Goal: Information Seeking & Learning: Find specific fact

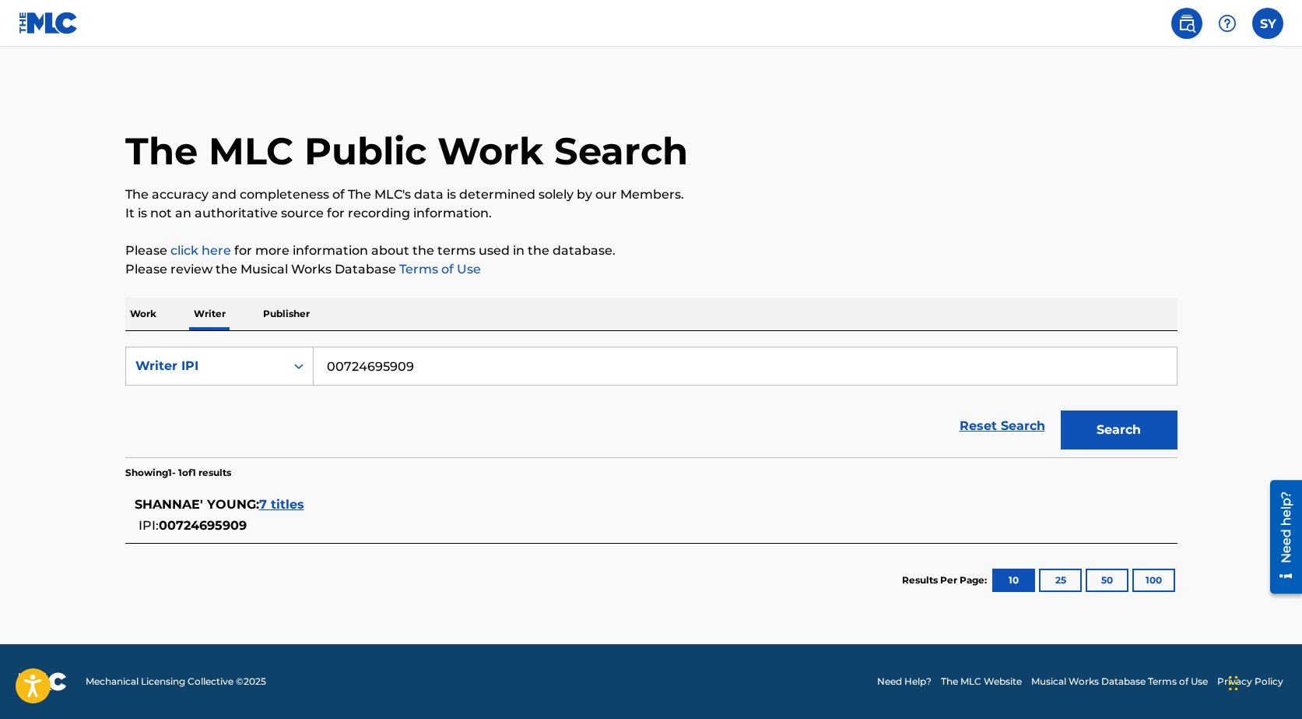
click at [1091, 427] on button "Search" at bounding box center [1119, 429] width 117 height 39
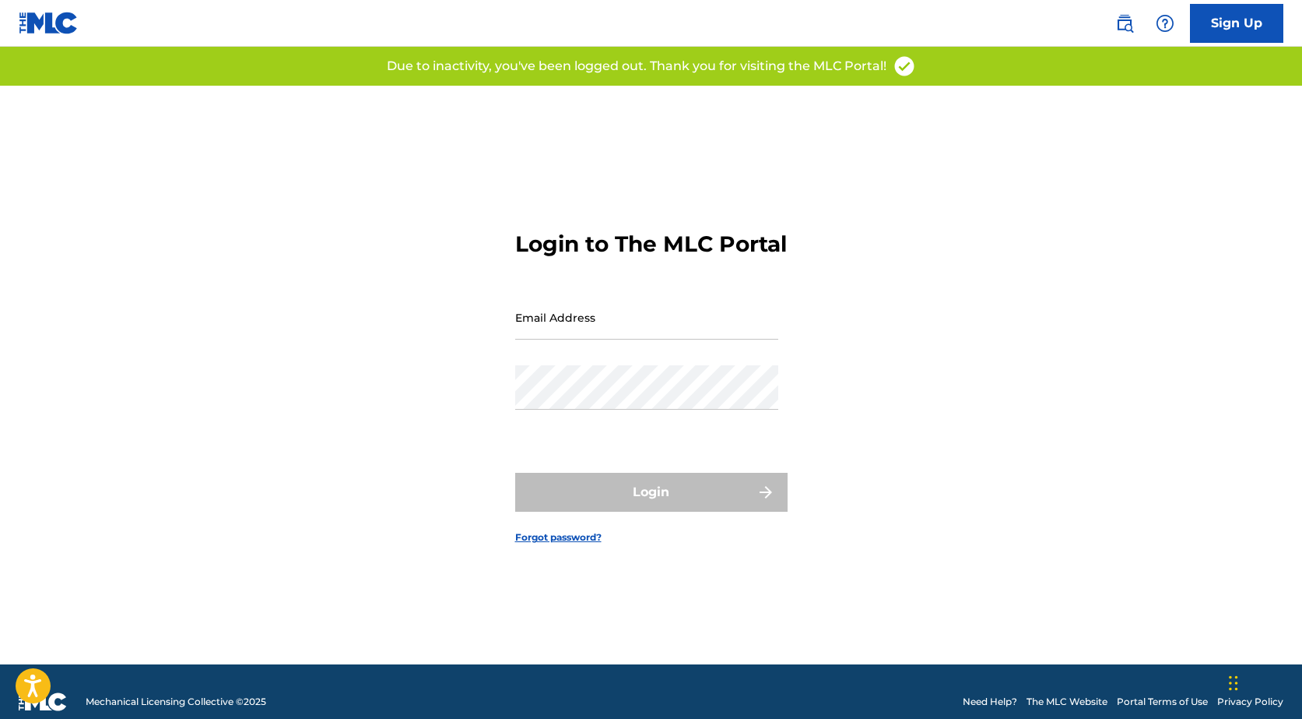
click at [590, 332] on input "Email Address" at bounding box center [646, 317] width 263 height 44
type input "[EMAIL_ADDRESS][DOMAIN_NAME]"
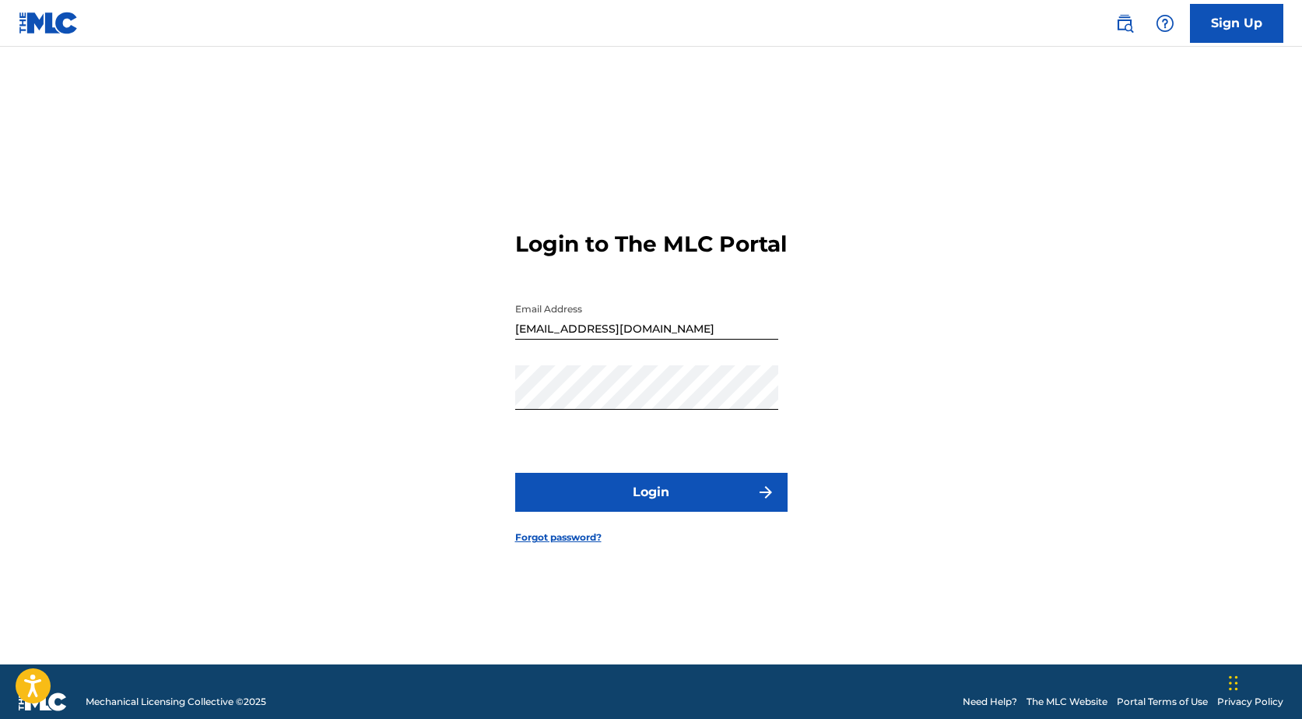
click at [645, 502] on button "Login" at bounding box center [651, 492] width 272 height 39
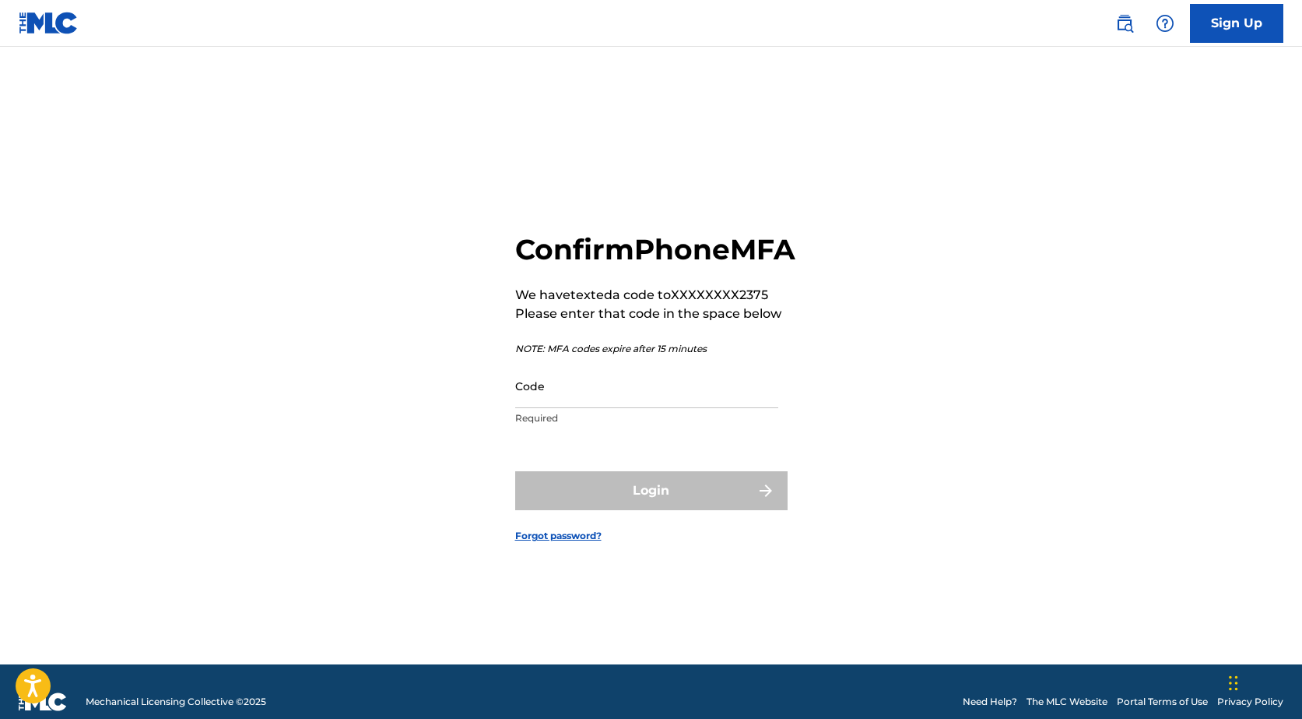
click at [615, 408] on input "Code" at bounding box center [646, 386] width 263 height 44
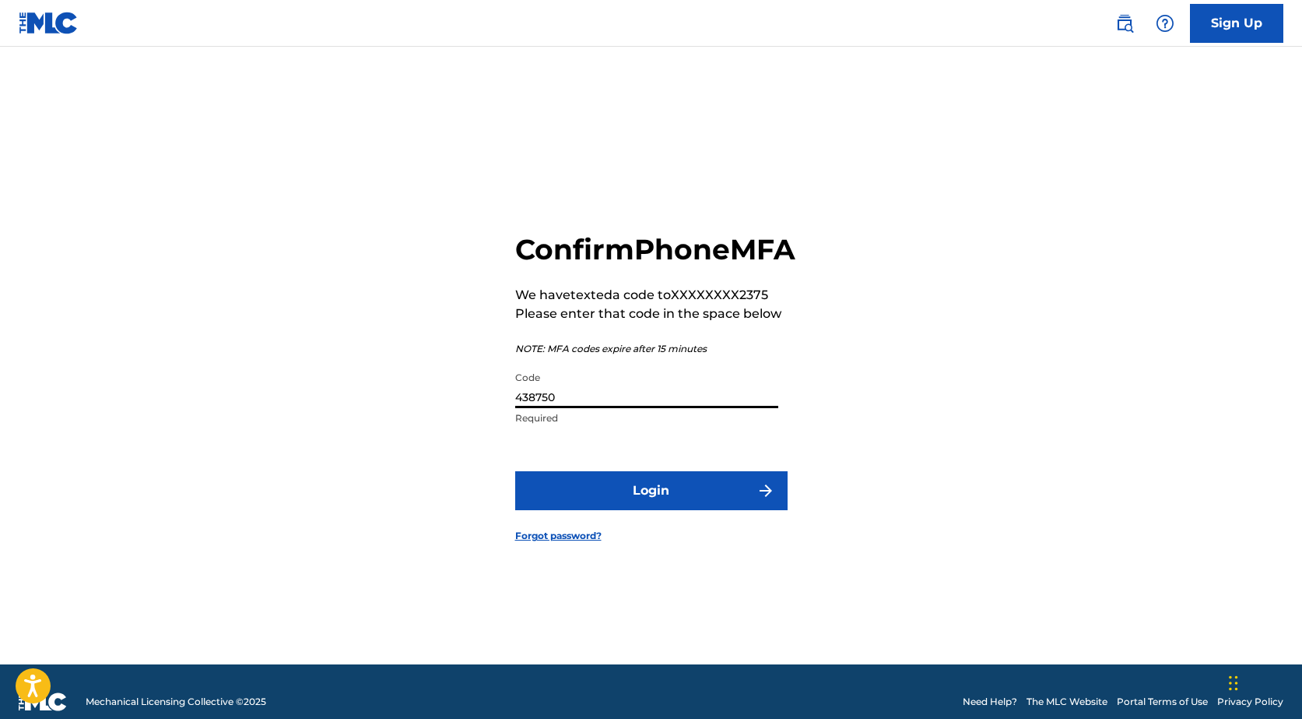
type input "438750"
click at [666, 510] on button "Login" at bounding box center [651, 490] width 272 height 39
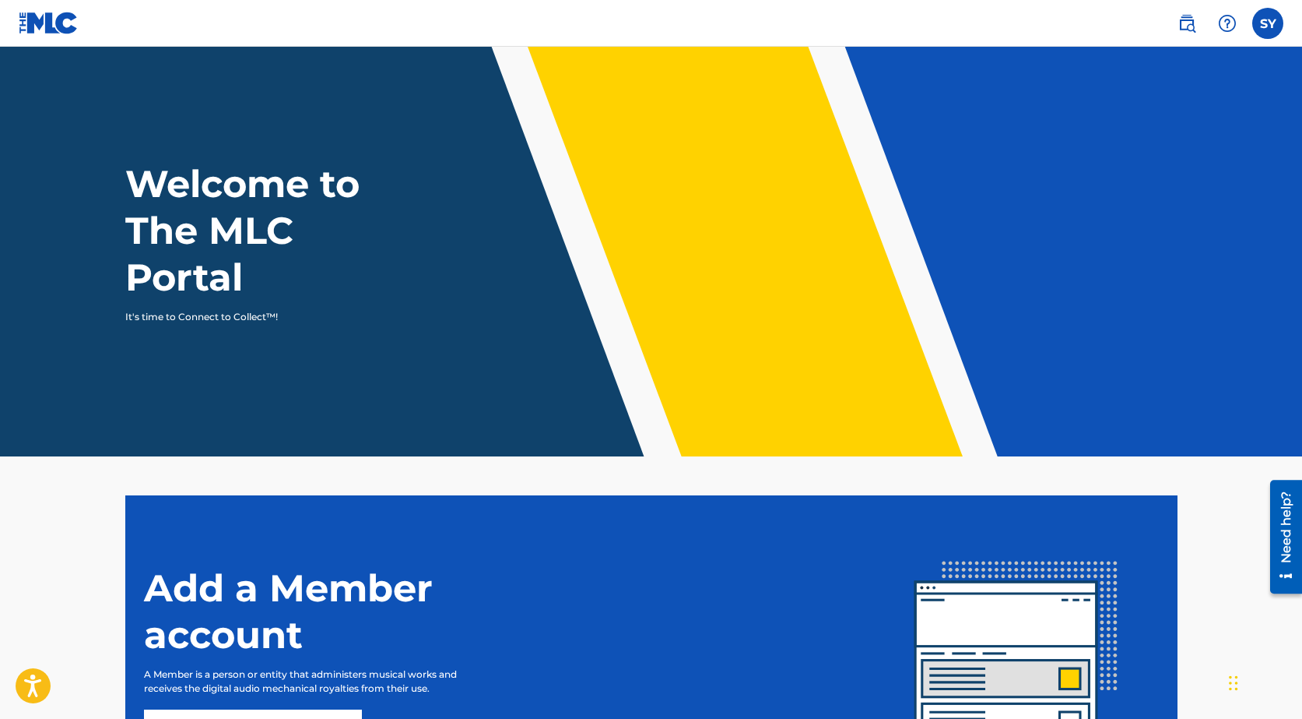
click at [1264, 16] on label at bounding box center [1268, 23] width 31 height 31
click at [1268, 23] on input "SY Shannae Young music@shannaelyoung.com Notification Preferences Profile Log o…" at bounding box center [1268, 23] width 0 height 0
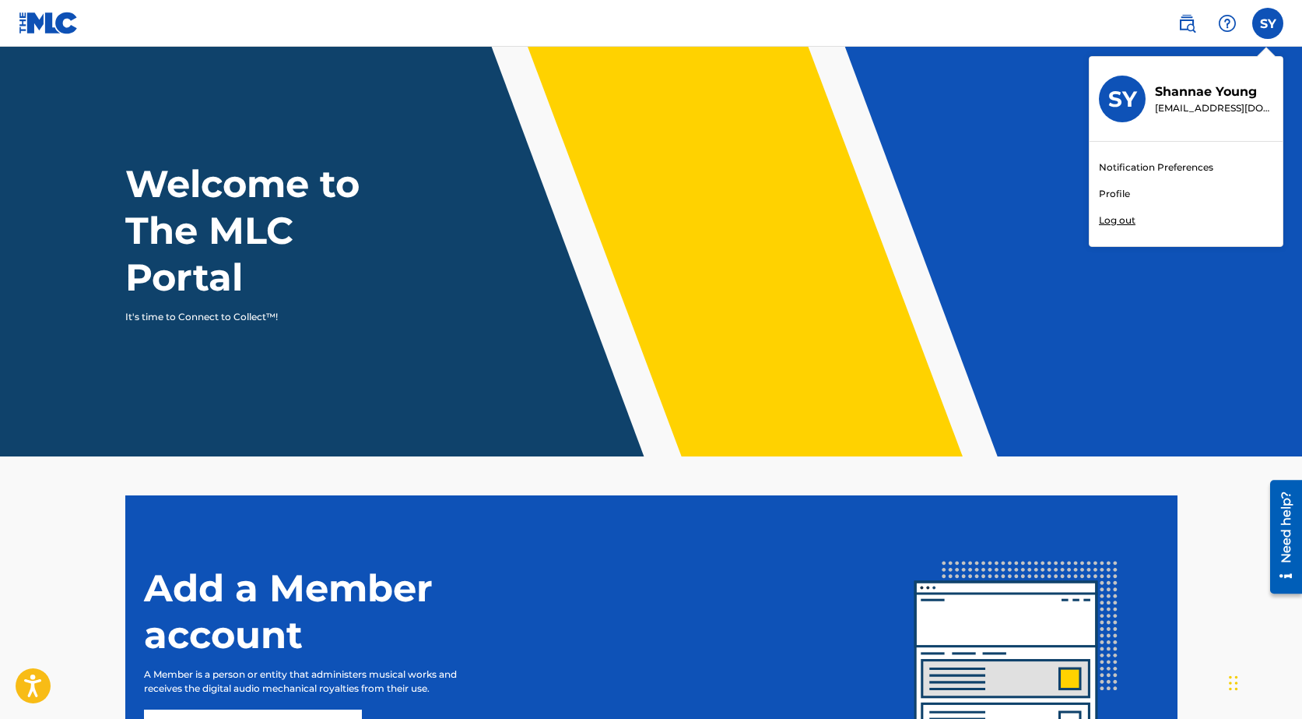
click at [1184, 25] on img at bounding box center [1187, 23] width 19 height 19
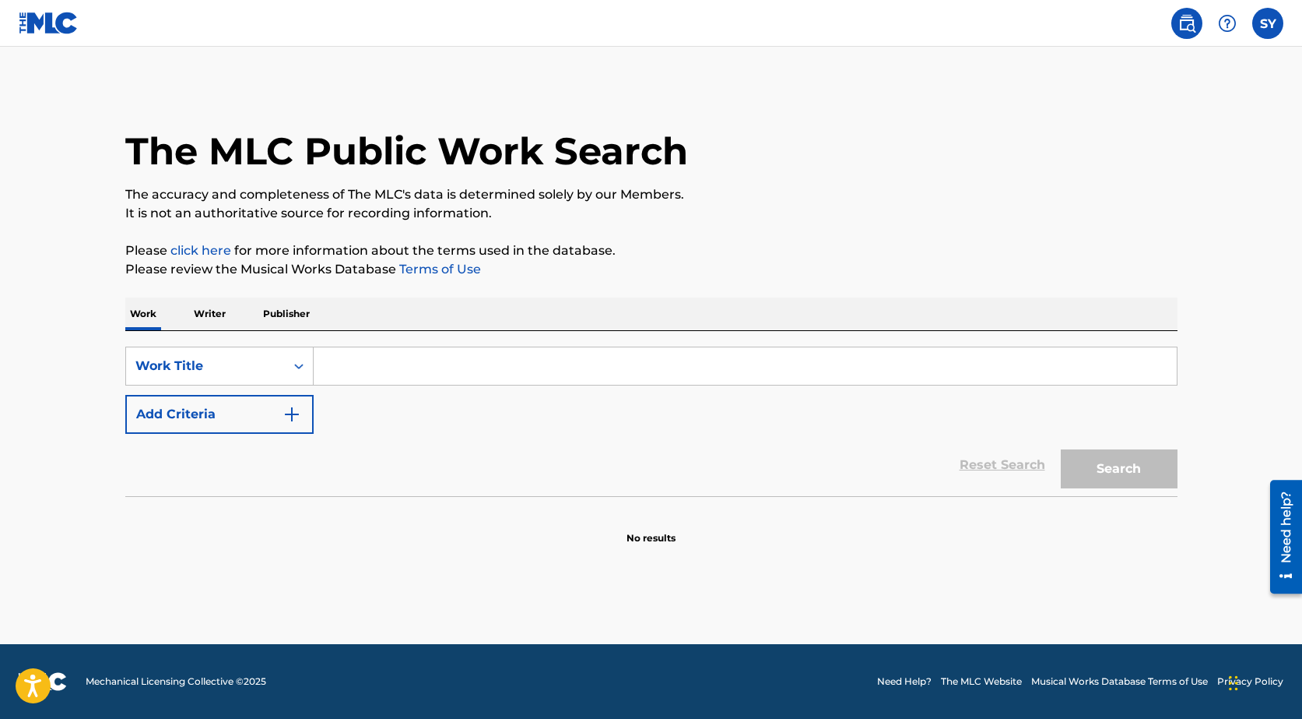
click at [203, 312] on p "Writer" at bounding box center [209, 313] width 41 height 33
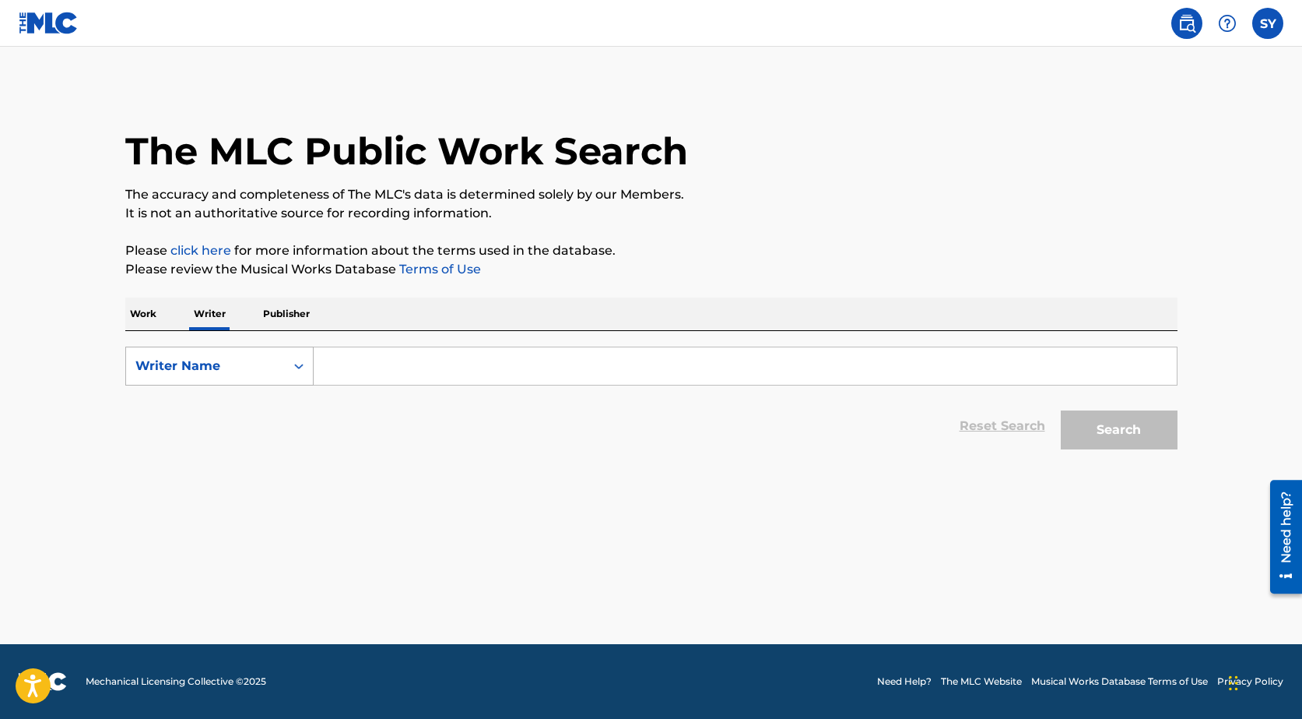
click at [304, 365] on icon "Search Form" at bounding box center [299, 366] width 16 height 16
click at [379, 358] on input "Search Form" at bounding box center [745, 365] width 863 height 37
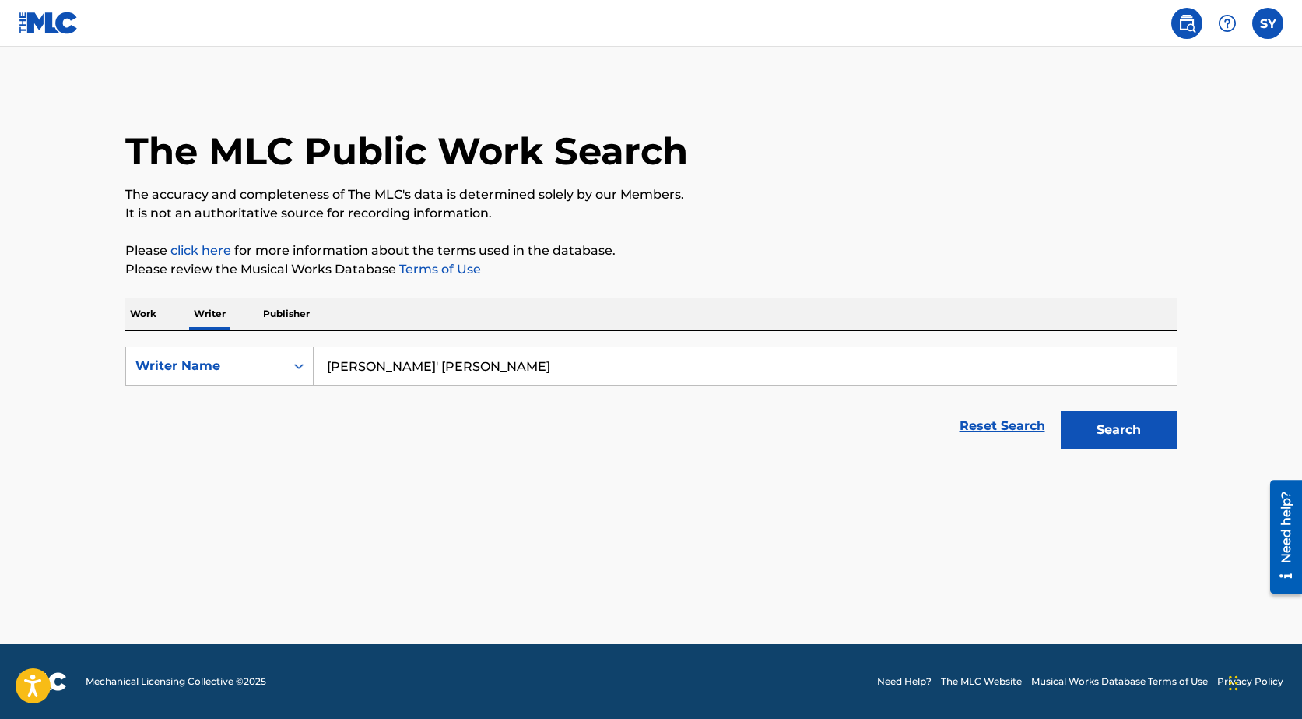
type input "Shannae' L young"
click at [1126, 423] on button "Search" at bounding box center [1119, 429] width 117 height 39
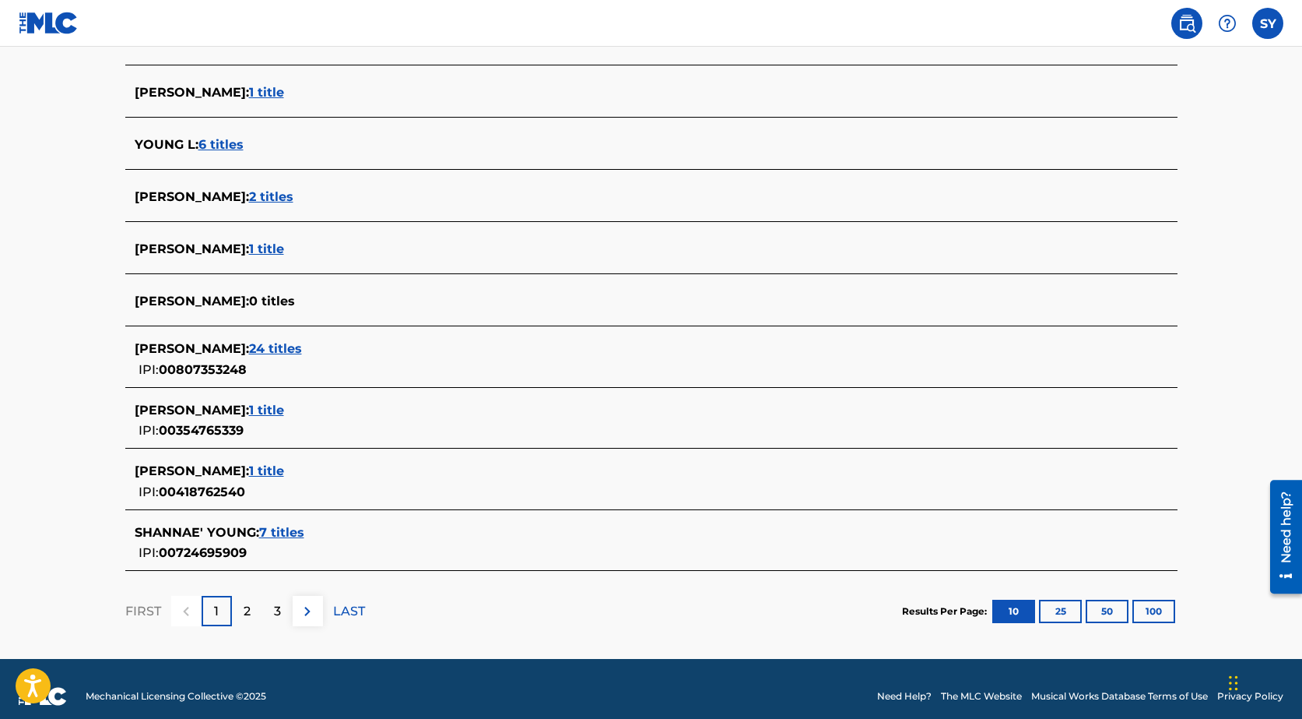
scroll to position [483, 0]
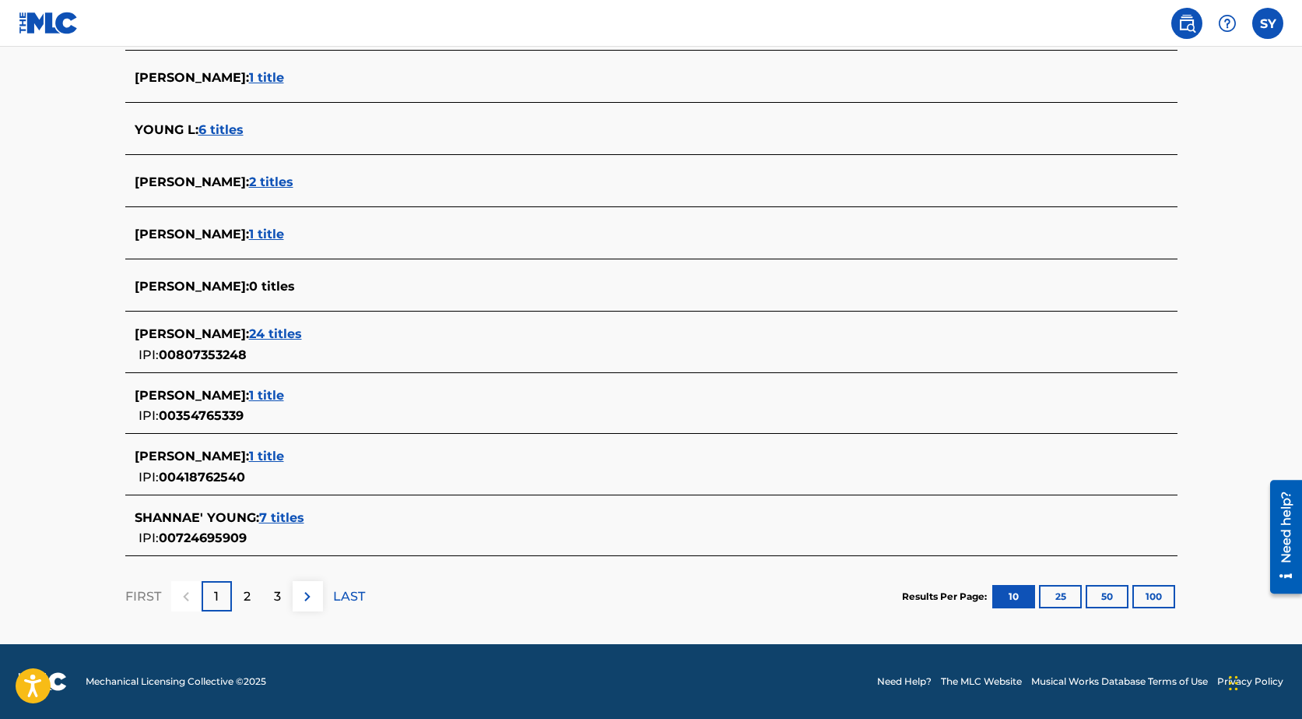
click at [282, 78] on span "1 title" at bounding box center [266, 77] width 35 height 15
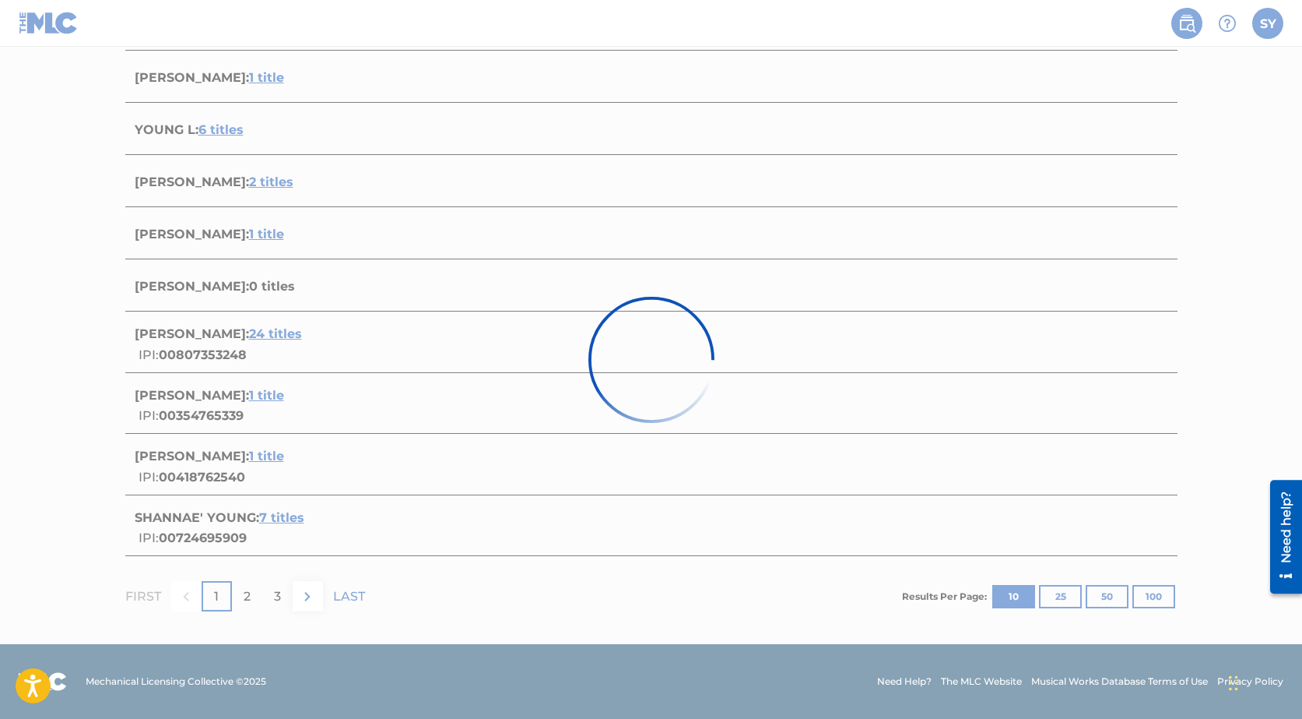
scroll to position [80, 0]
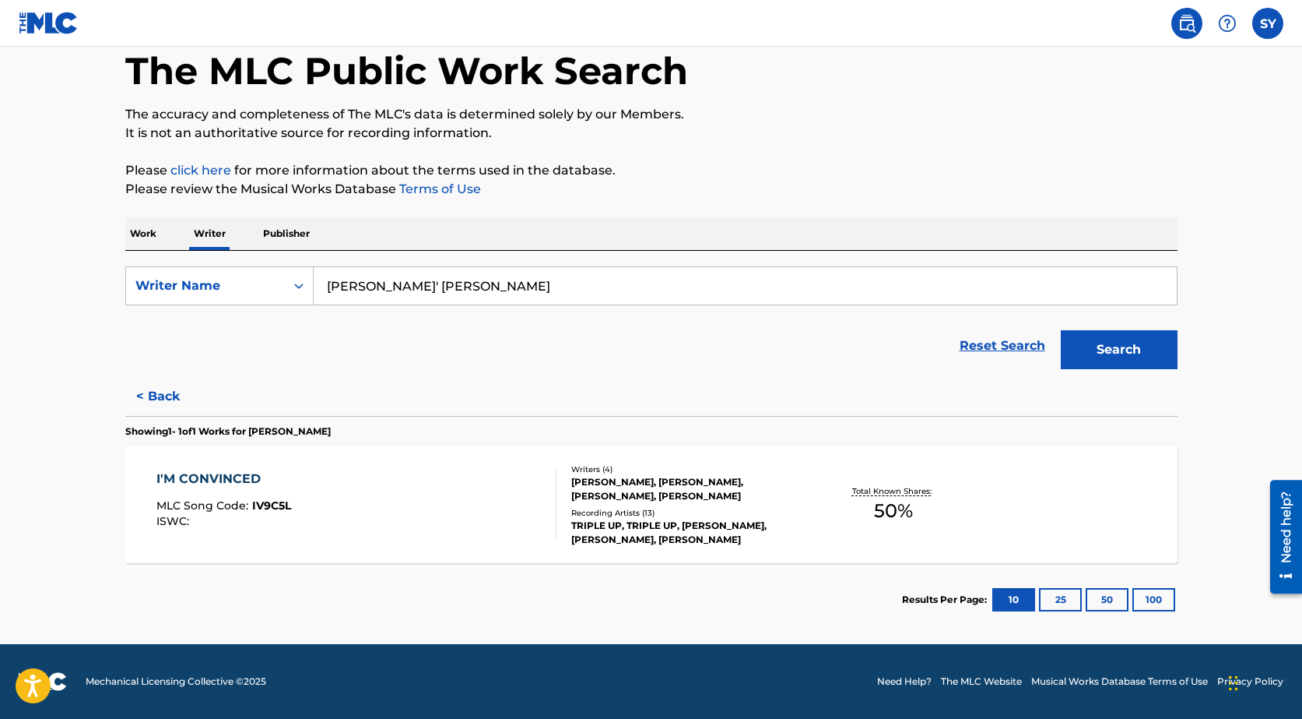
click at [138, 230] on p "Work" at bounding box center [143, 233] width 36 height 33
